Goal: Information Seeking & Learning: Learn about a topic

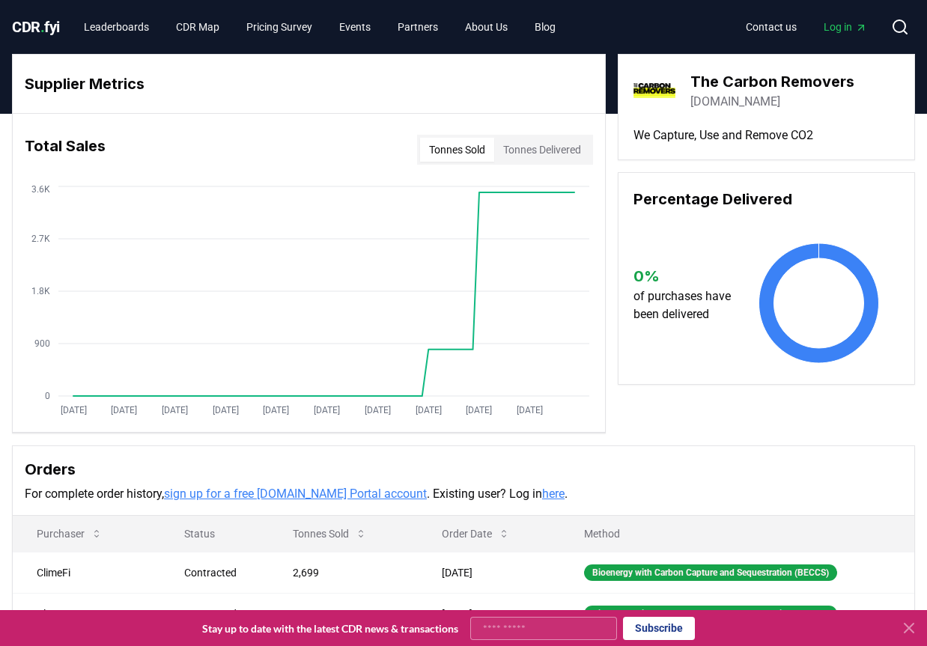
drag, startPoint x: 555, startPoint y: 152, endPoint x: 529, endPoint y: 152, distance: 25.5
click at [529, 152] on button "Tonnes Delivered" at bounding box center [542, 150] width 96 height 24
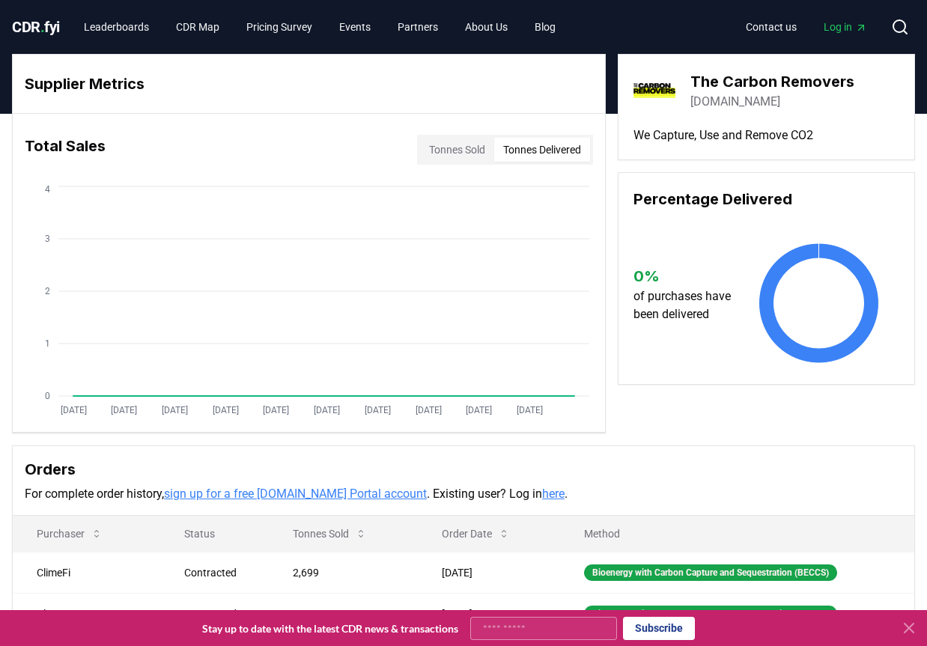
click at [523, 151] on button "Tonnes Delivered" at bounding box center [542, 150] width 96 height 24
drag, startPoint x: 582, startPoint y: 181, endPoint x: 534, endPoint y: 171, distance: 49.6
drag, startPoint x: 534, startPoint y: 171, endPoint x: 467, endPoint y: 156, distance: 68.3
click at [467, 156] on button "Tonnes Sold" at bounding box center [457, 150] width 74 height 24
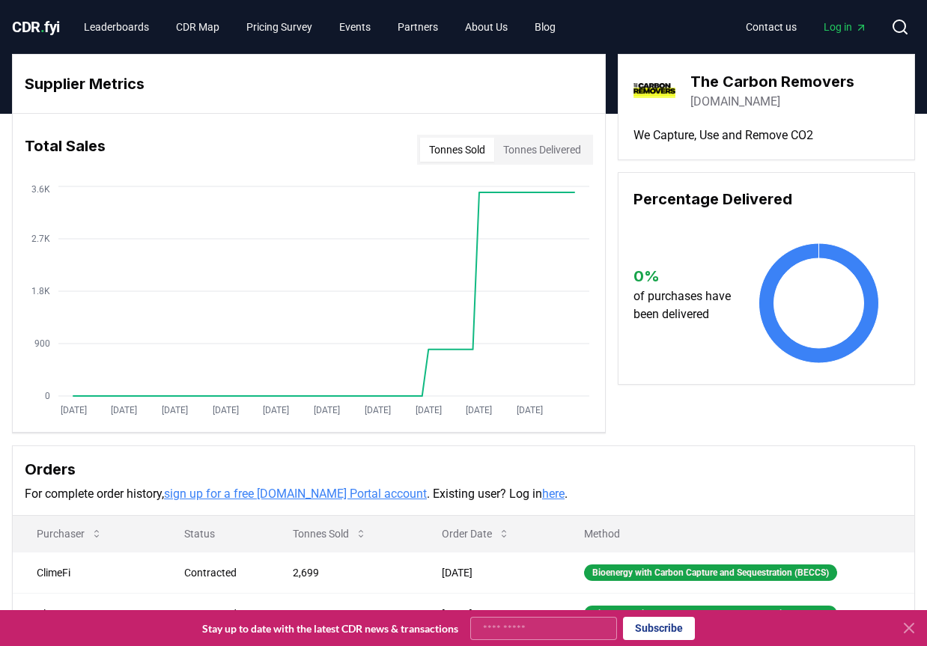
click at [451, 152] on button "Tonnes Sold" at bounding box center [457, 150] width 74 height 24
drag, startPoint x: 473, startPoint y: 155, endPoint x: 440, endPoint y: 155, distance: 32.9
click at [463, 155] on button "Tonnes Sold" at bounding box center [457, 150] width 74 height 24
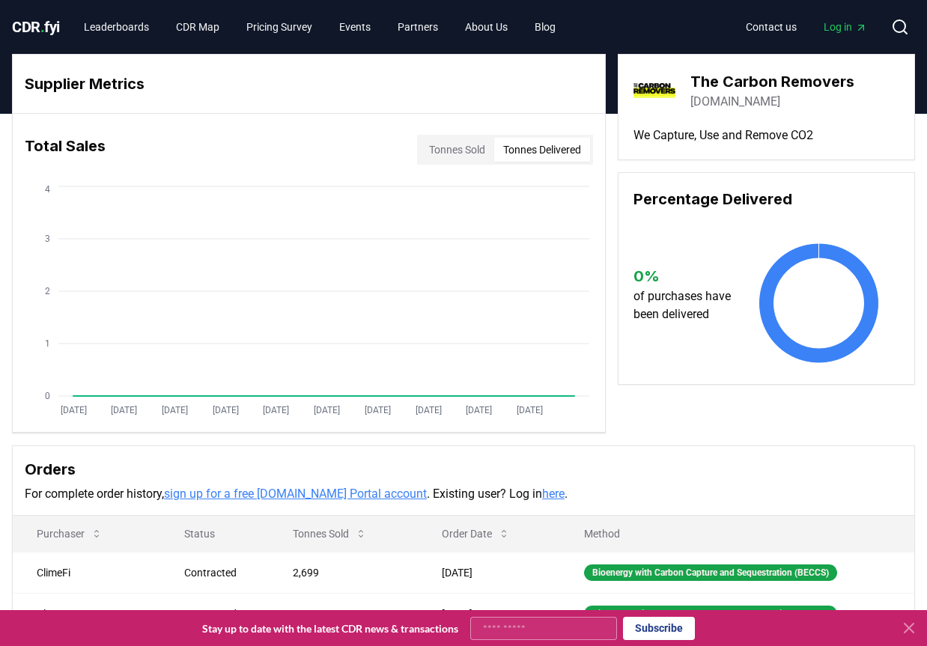
click at [516, 149] on button "Tonnes Delivered" at bounding box center [542, 150] width 96 height 24
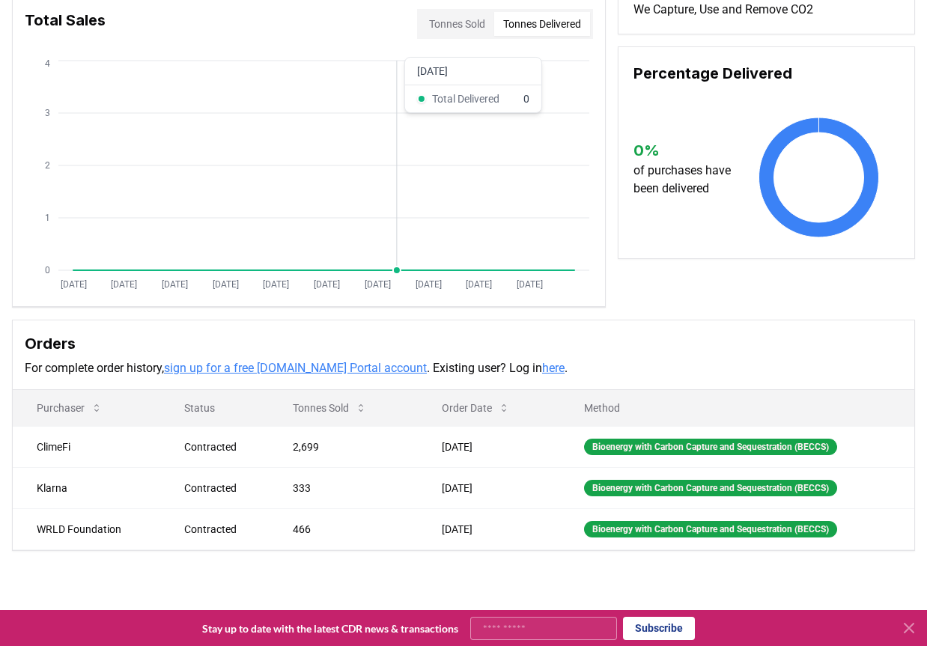
scroll to position [225, 0]
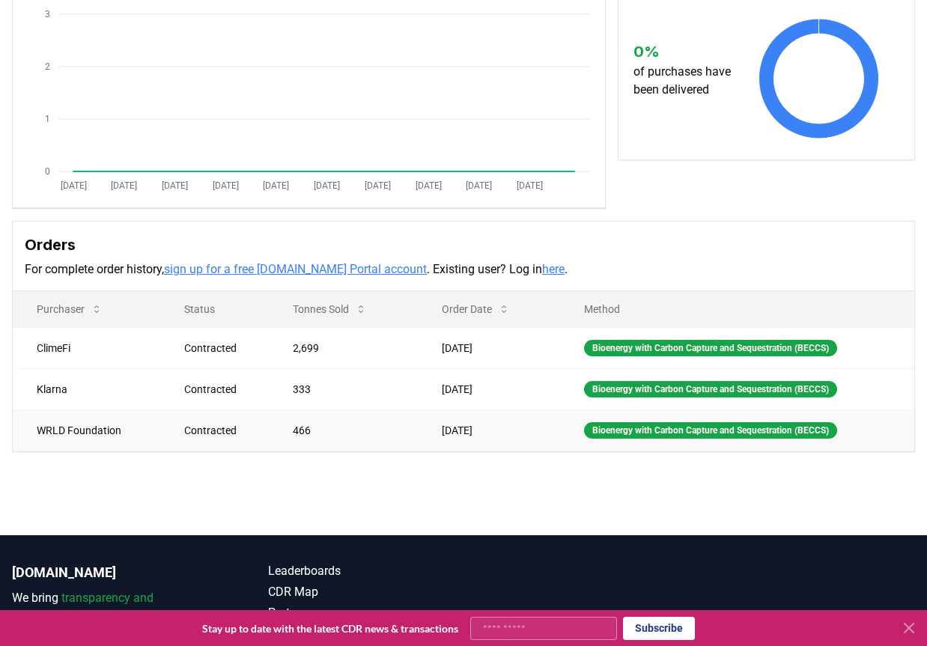
drag, startPoint x: 906, startPoint y: 627, endPoint x: 623, endPoint y: 420, distance: 350.9
click at [905, 624] on icon at bounding box center [909, 628] width 18 height 18
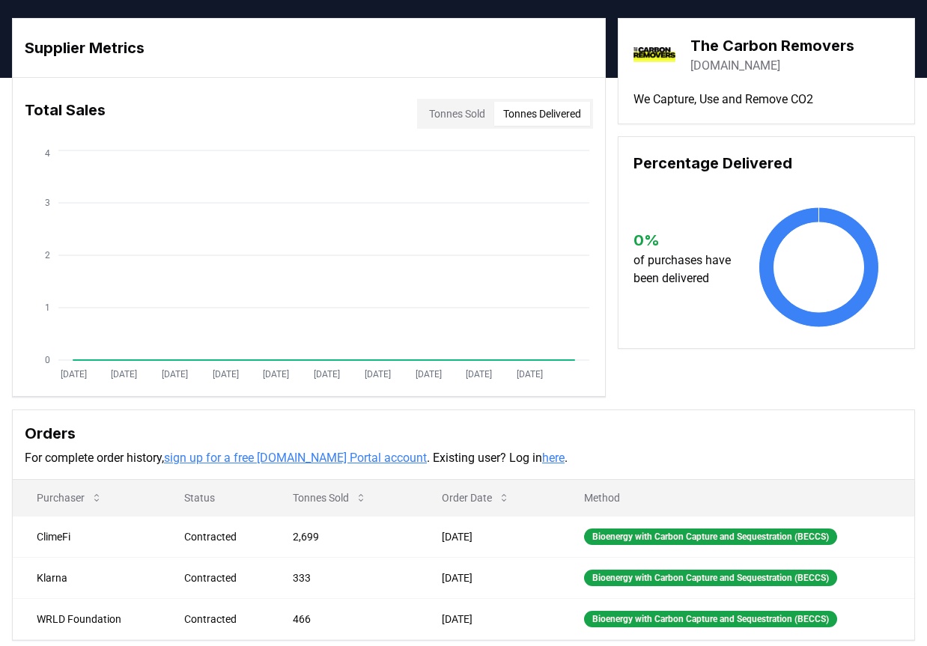
scroll to position [0, 0]
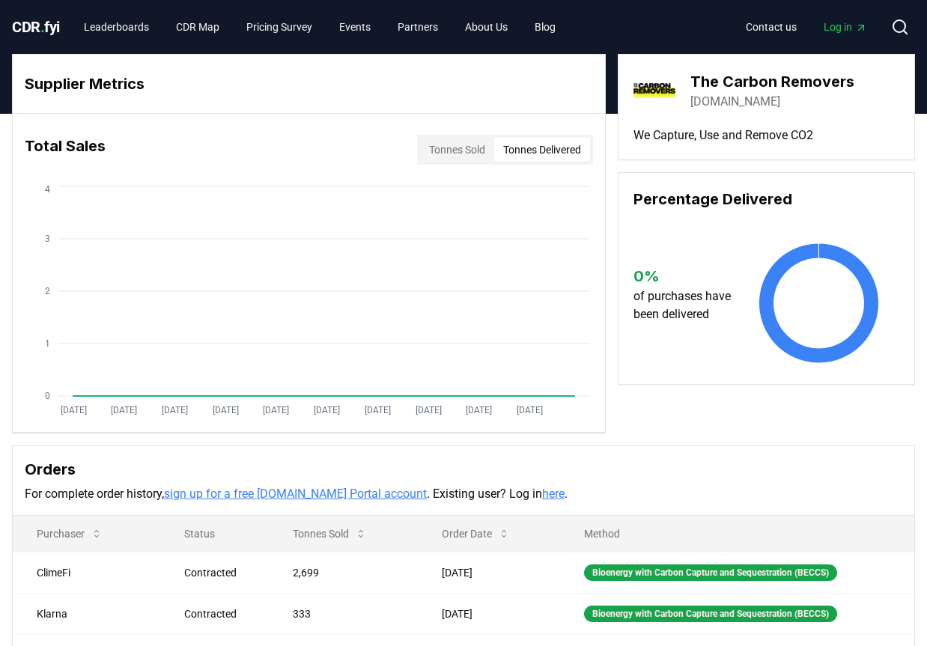
drag, startPoint x: 624, startPoint y: 147, endPoint x: 571, endPoint y: 140, distance: 52.9
drag, startPoint x: 571, startPoint y: 140, endPoint x: 507, endPoint y: 152, distance: 65.5
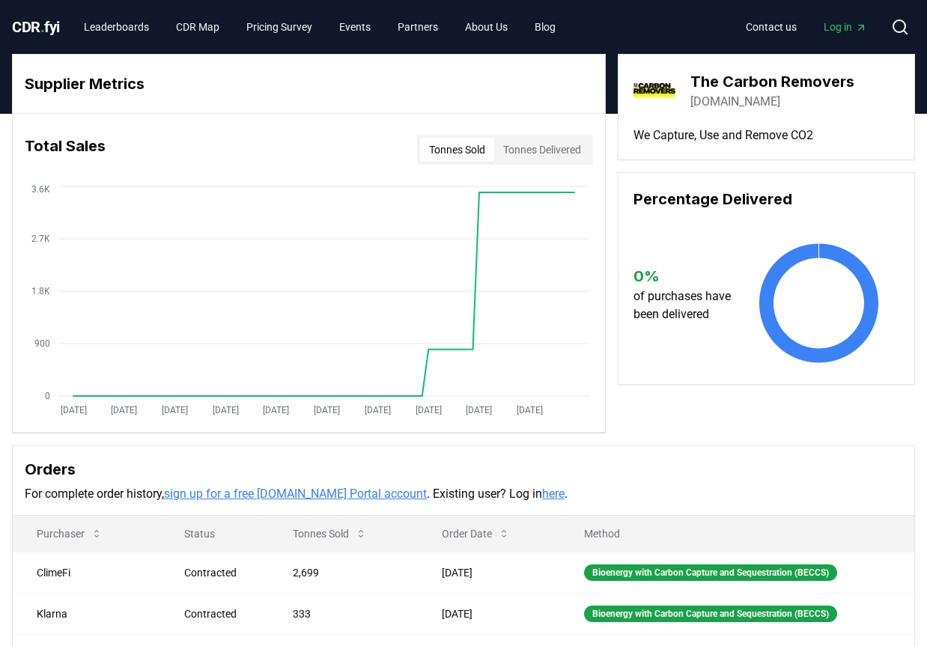
drag, startPoint x: 507, startPoint y: 152, endPoint x: 454, endPoint y: 158, distance: 53.5
click at [454, 158] on button "Tonnes Sold" at bounding box center [457, 150] width 74 height 24
drag, startPoint x: 597, startPoint y: 178, endPoint x: 544, endPoint y: 173, distance: 54.2
drag, startPoint x: 544, startPoint y: 173, endPoint x: 477, endPoint y: 158, distance: 68.3
drag, startPoint x: 477, startPoint y: 158, endPoint x: 454, endPoint y: 153, distance: 23.6
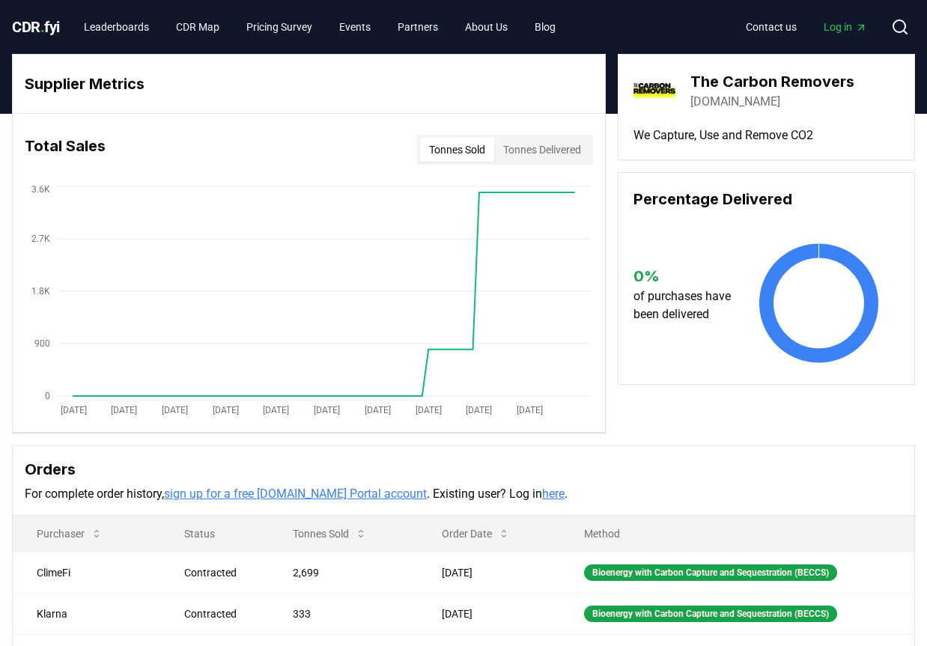
click at [454, 153] on button "Tonnes Sold" at bounding box center [457, 150] width 74 height 24
drag, startPoint x: 641, startPoint y: 179, endPoint x: 581, endPoint y: 179, distance: 59.9
drag, startPoint x: 581, startPoint y: 179, endPoint x: 532, endPoint y: 231, distance: 71.5
click at [437, 163] on div "Tonnes Sold Tonnes Delivered" at bounding box center [505, 150] width 176 height 30
drag, startPoint x: 580, startPoint y: 181, endPoint x: 482, endPoint y: 162, distance: 100.0
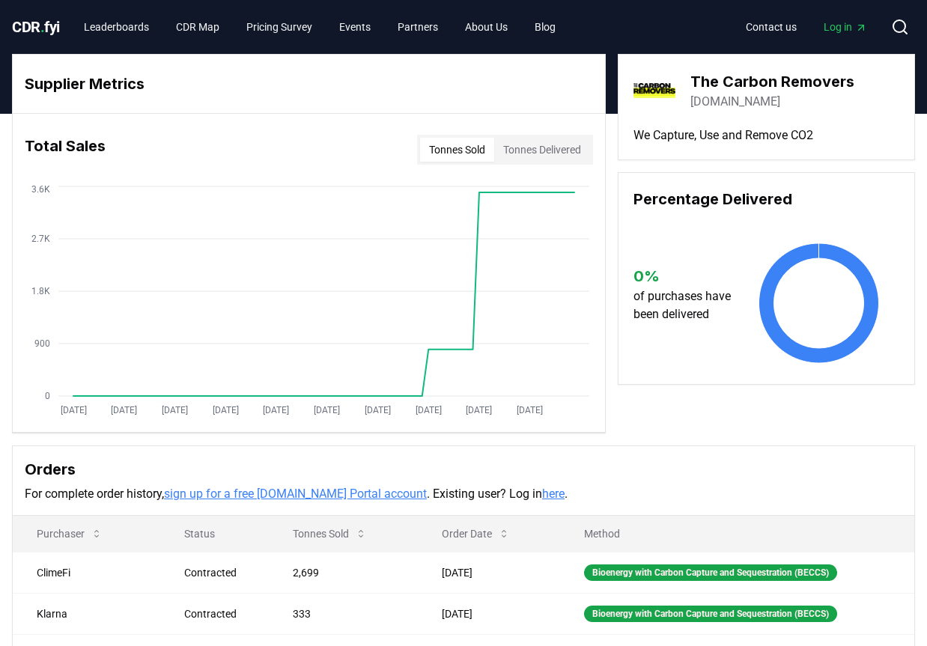
drag, startPoint x: 482, startPoint y: 162, endPoint x: 435, endPoint y: 149, distance: 48.9
click at [435, 149] on button "Tonnes Sold" at bounding box center [457, 150] width 74 height 24
